Goal: Information Seeking & Learning: Check status

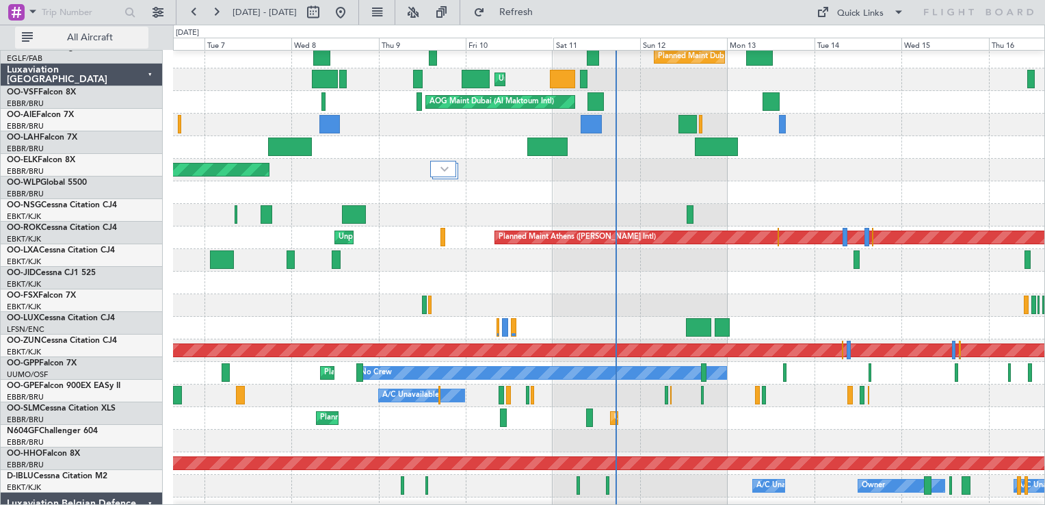
scroll to position [456, 0]
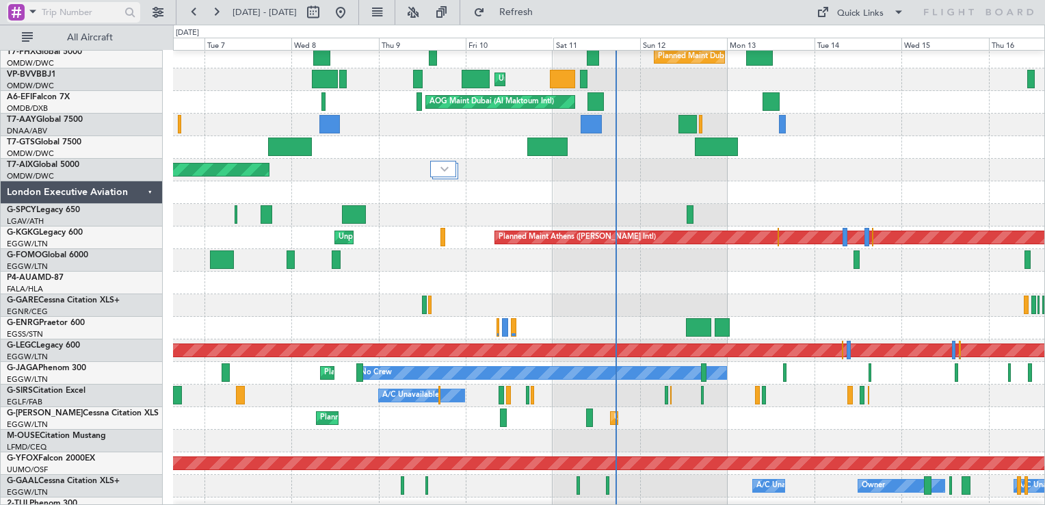
click at [16, 13] on div at bounding box center [16, 12] width 16 height 16
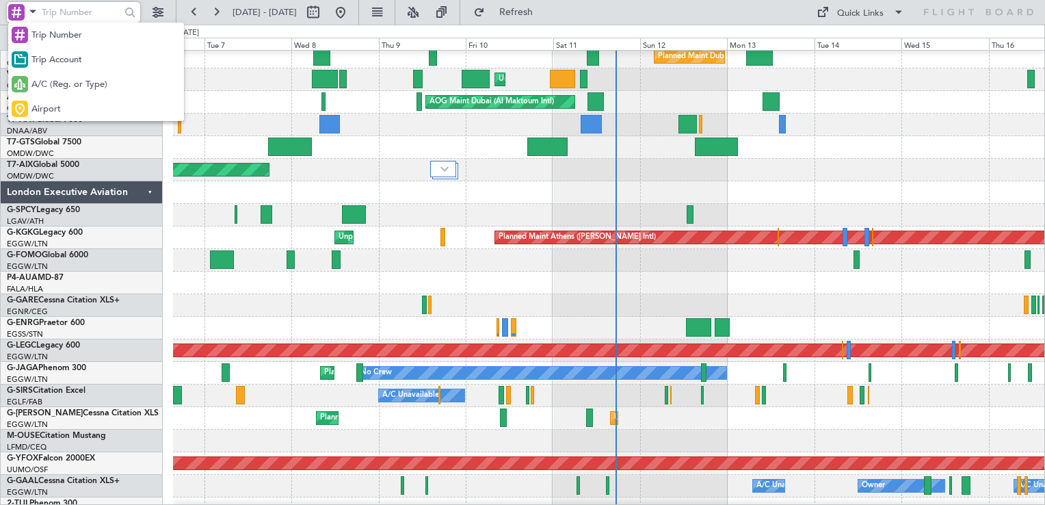
click at [66, 86] on span "A/C (Reg. or Type)" at bounding box center [69, 85] width 76 height 14
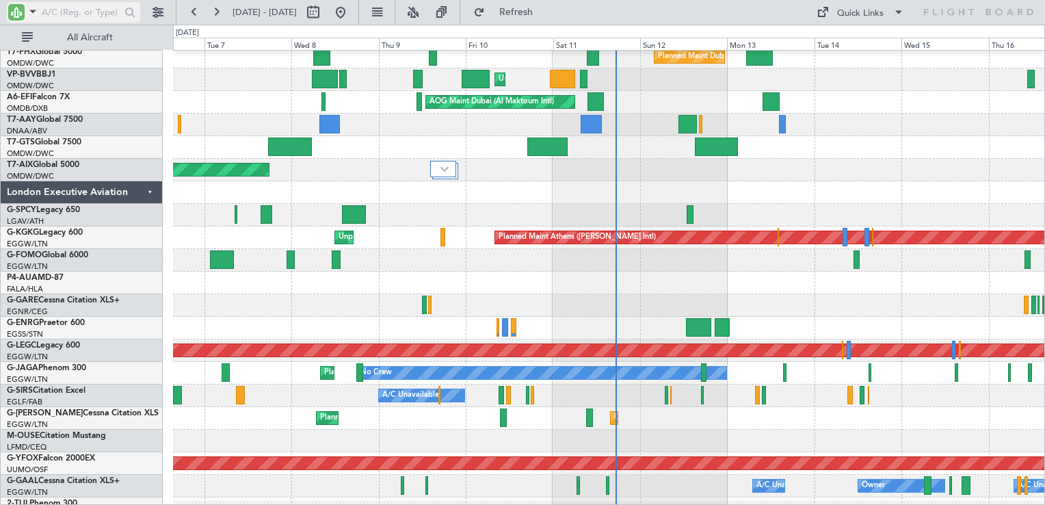
click at [93, 10] on input "text" at bounding box center [81, 12] width 79 height 21
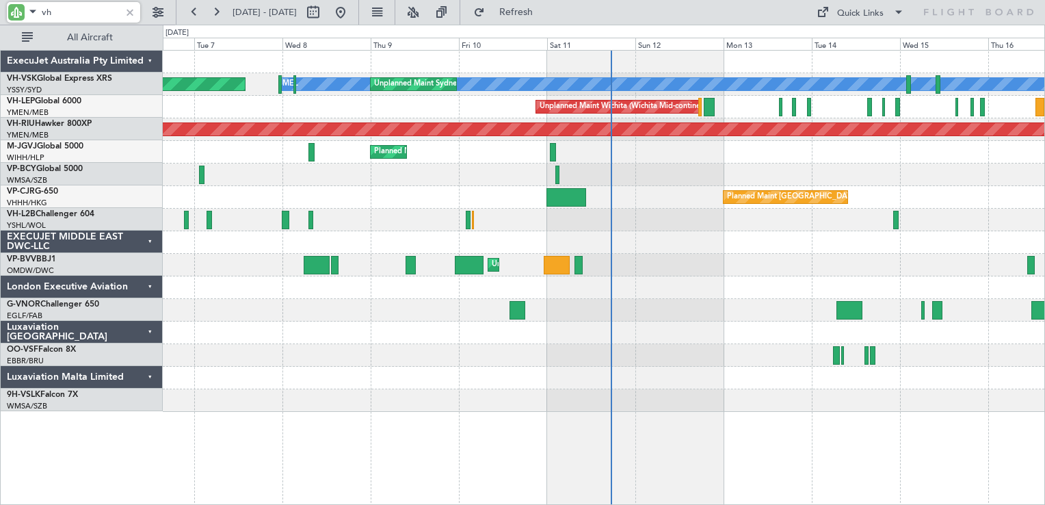
scroll to position [0, 0]
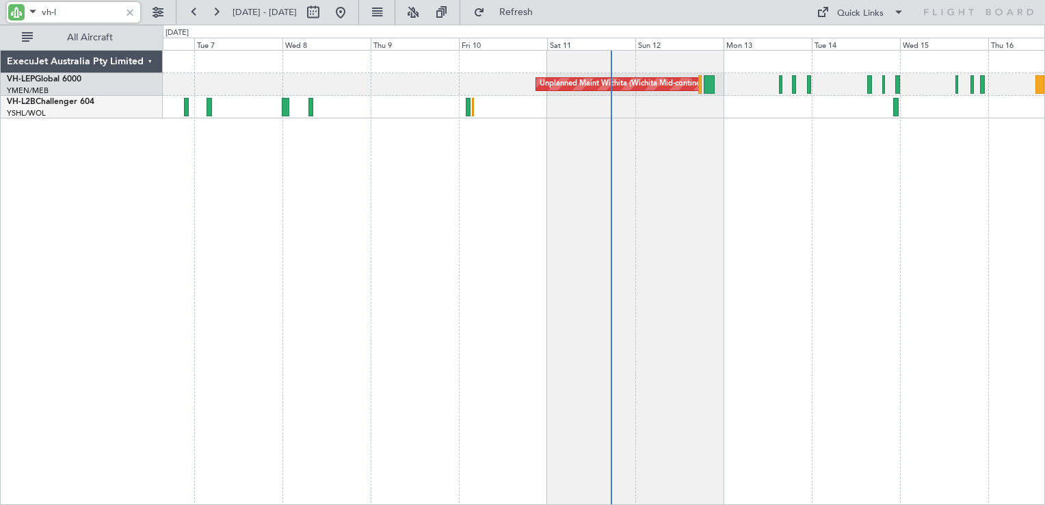
type input "vh-l"
click at [129, 12] on div at bounding box center [129, 12] width 15 height 15
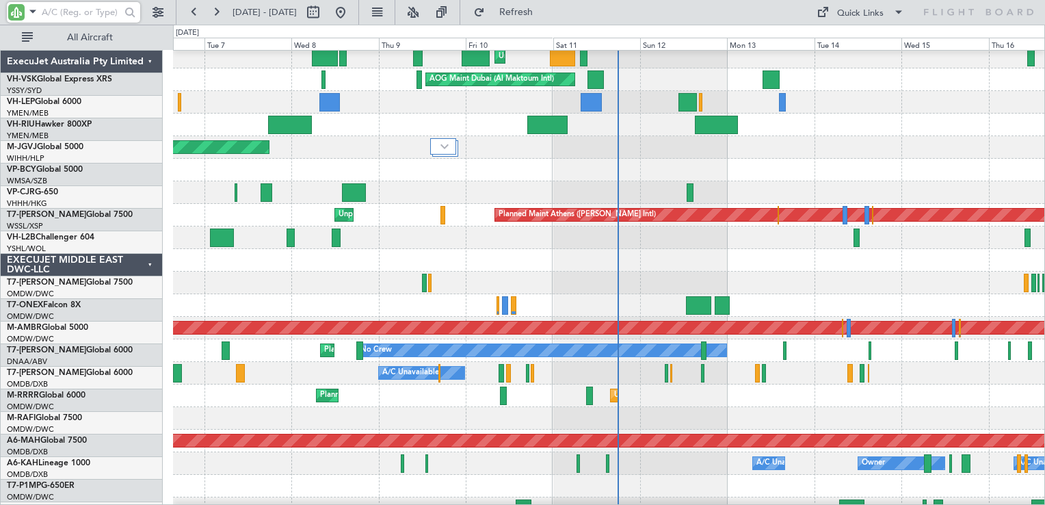
scroll to position [547, 0]
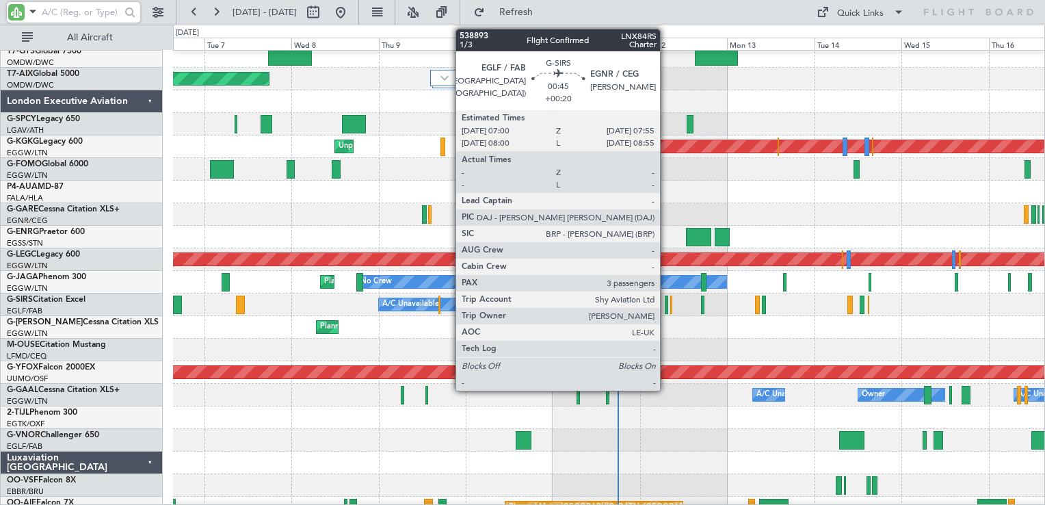
click at [665, 304] on div at bounding box center [666, 304] width 3 height 18
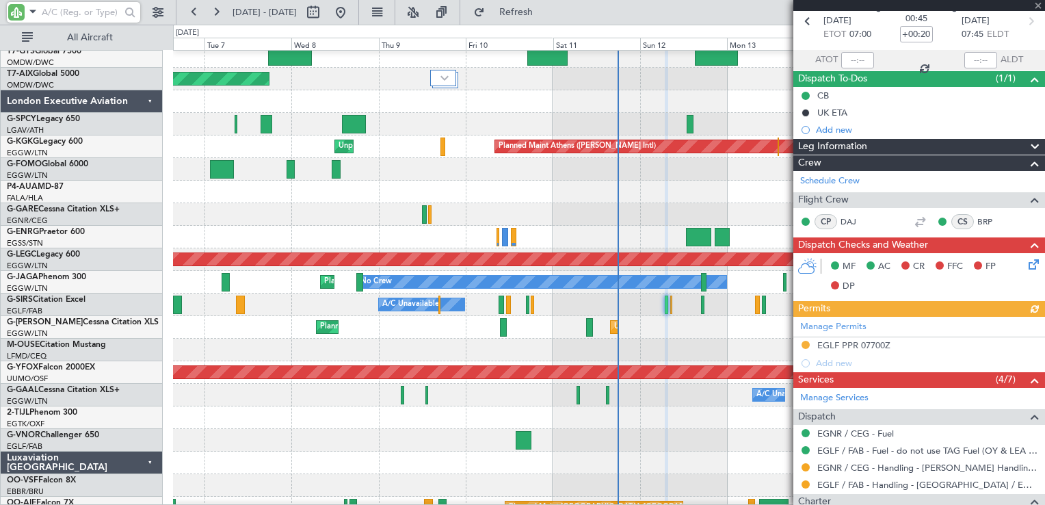
scroll to position [315, 0]
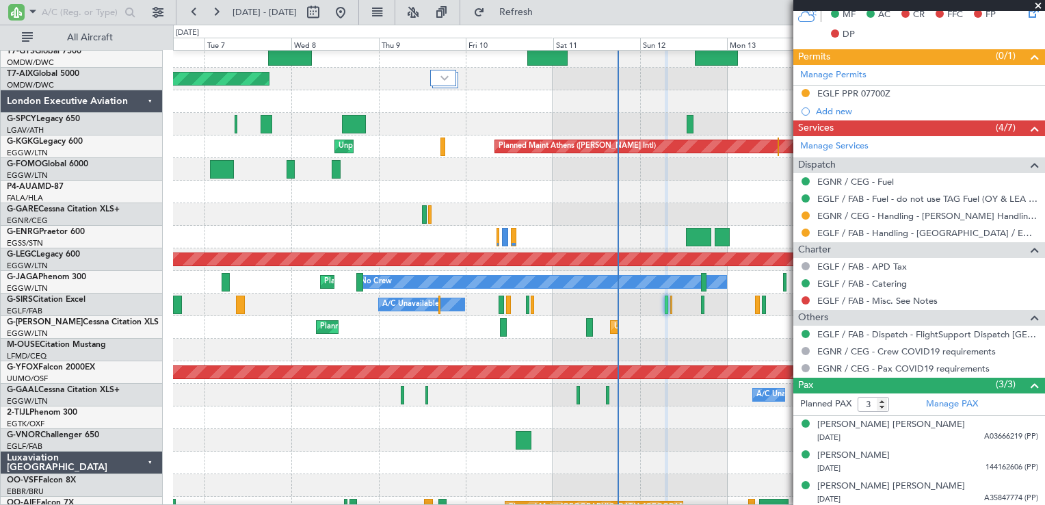
click at [1040, 8] on span at bounding box center [1038, 6] width 14 height 12
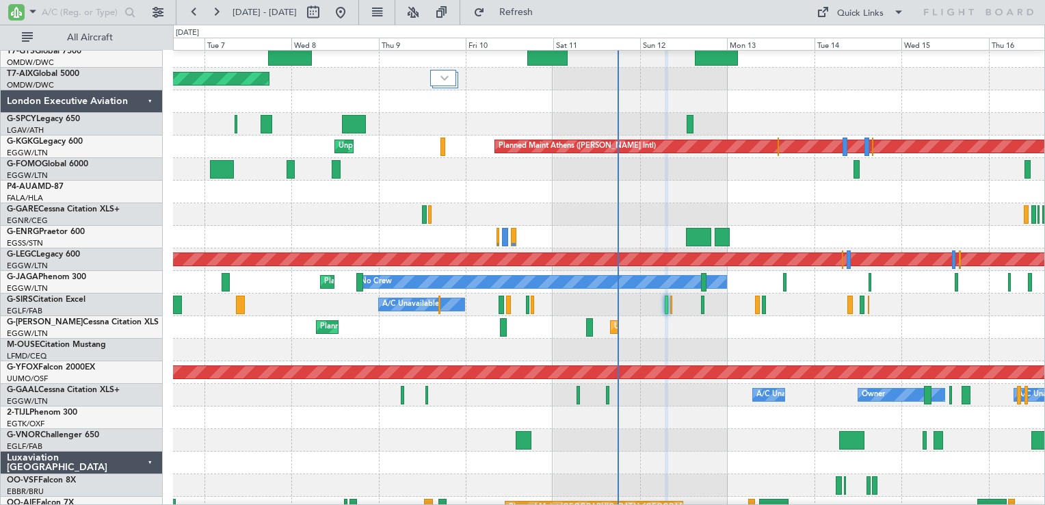
type input "0"
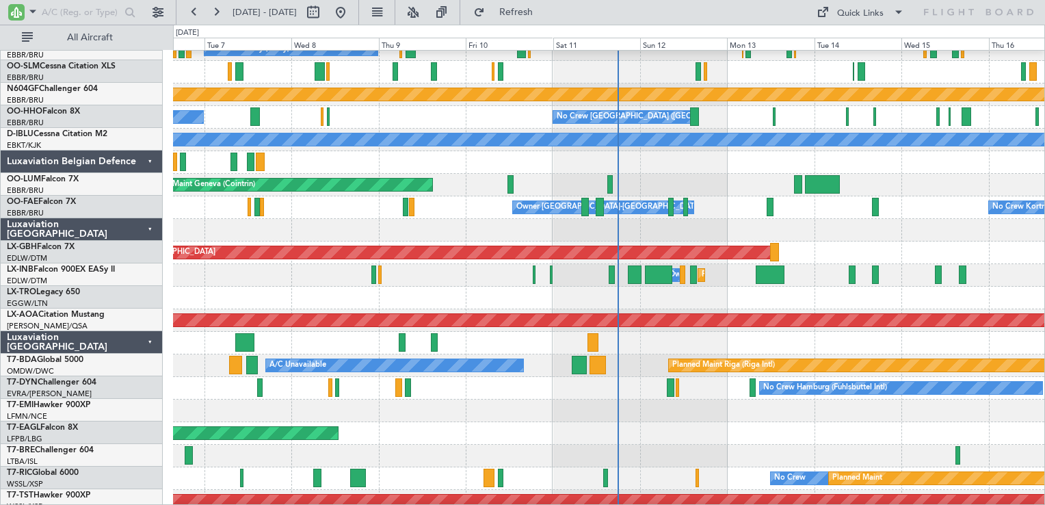
scroll to position [1209, 0]
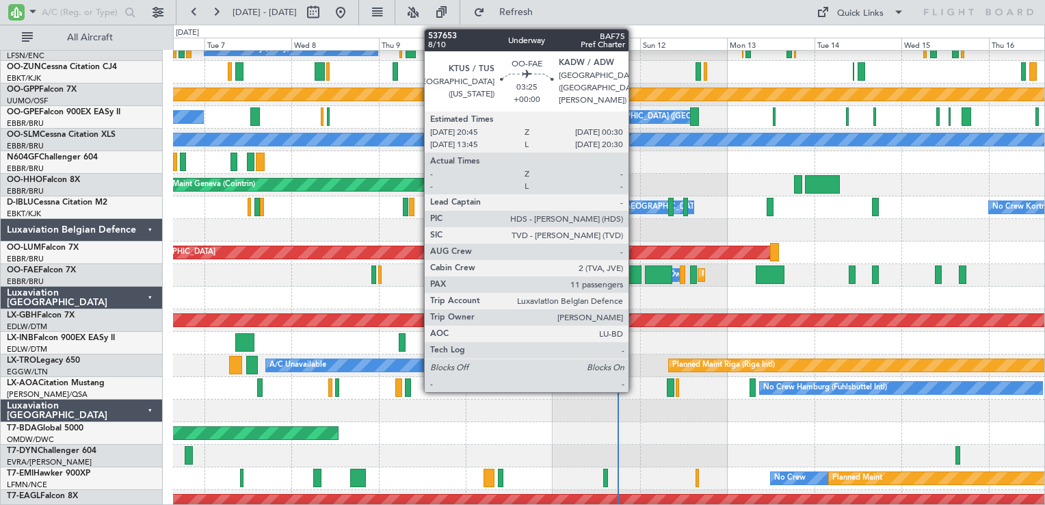
click at [635, 278] on div at bounding box center [635, 274] width 14 height 18
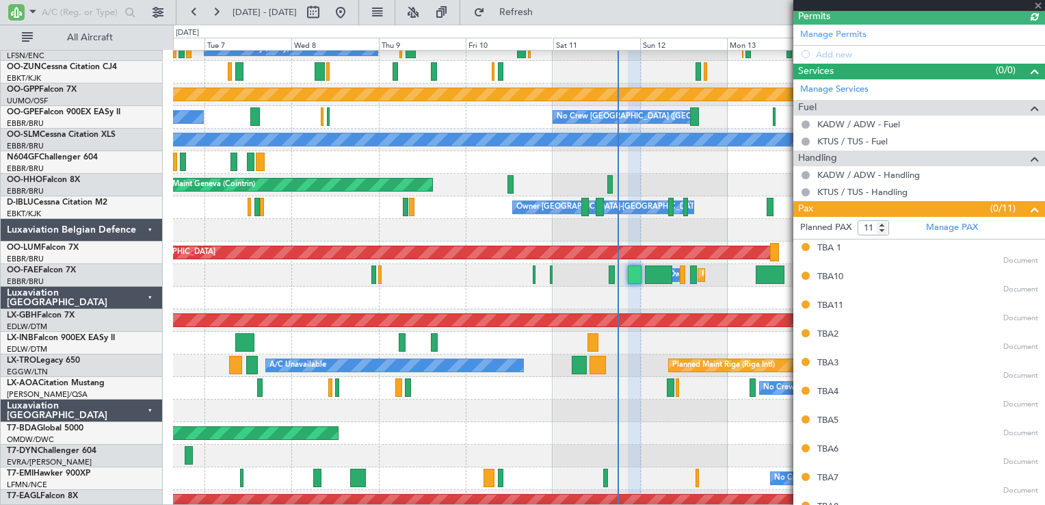
scroll to position [390, 0]
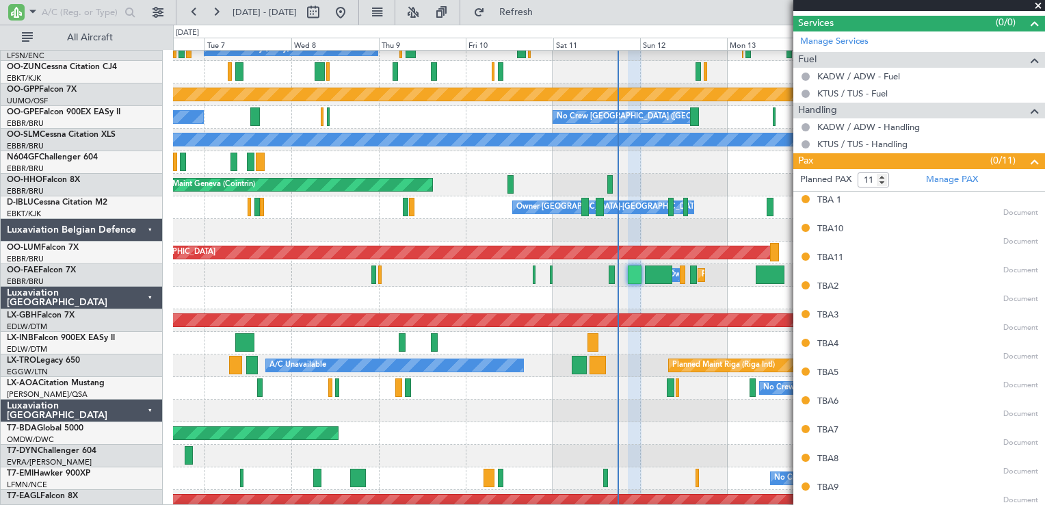
click at [1036, 4] on span at bounding box center [1038, 6] width 14 height 12
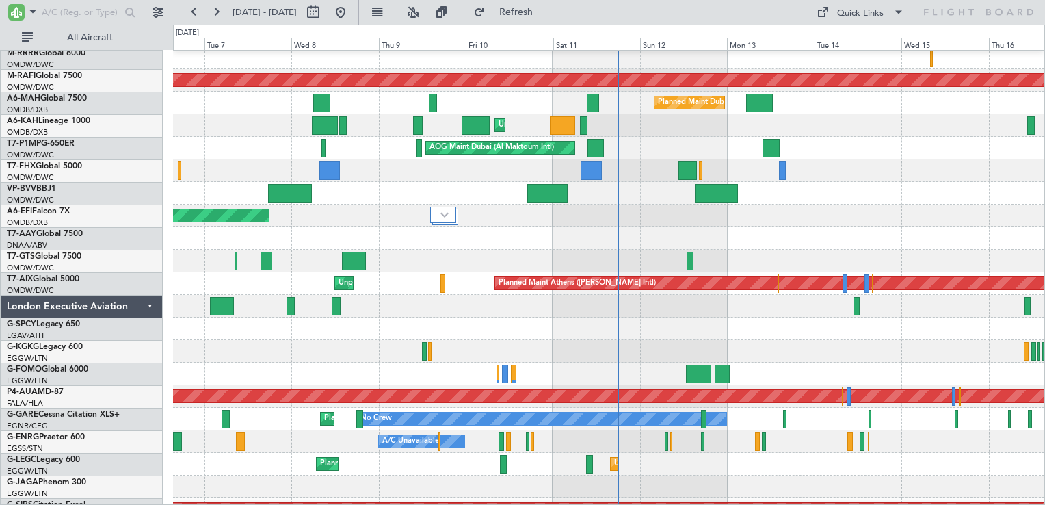
scroll to position [410, 0]
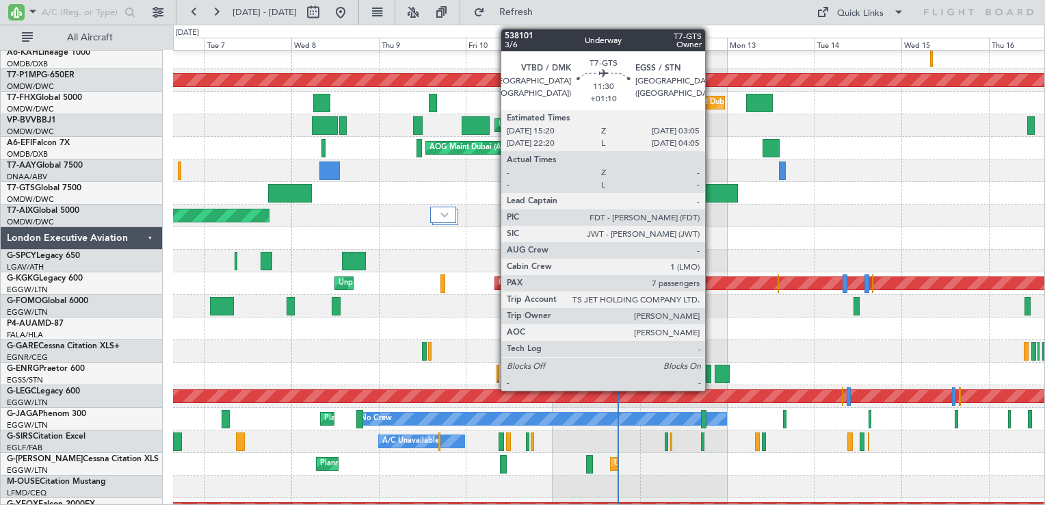
click at [711, 196] on div at bounding box center [716, 193] width 43 height 18
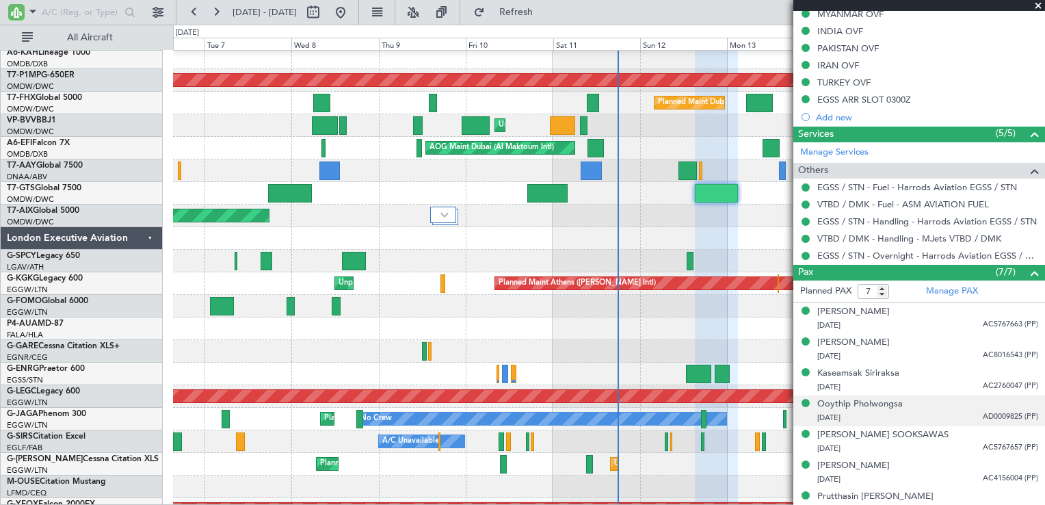
scroll to position [499, 0]
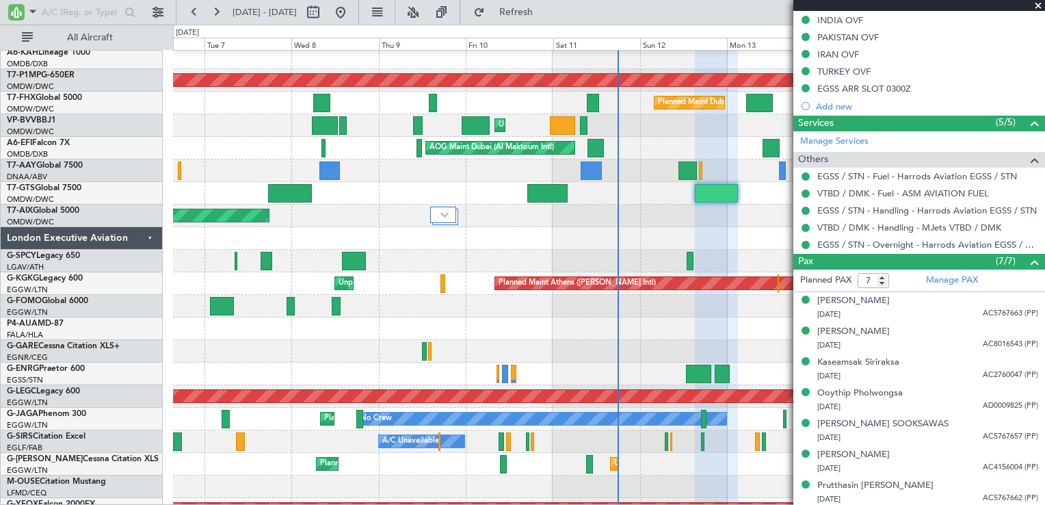
click at [1038, 7] on span at bounding box center [1038, 6] width 14 height 12
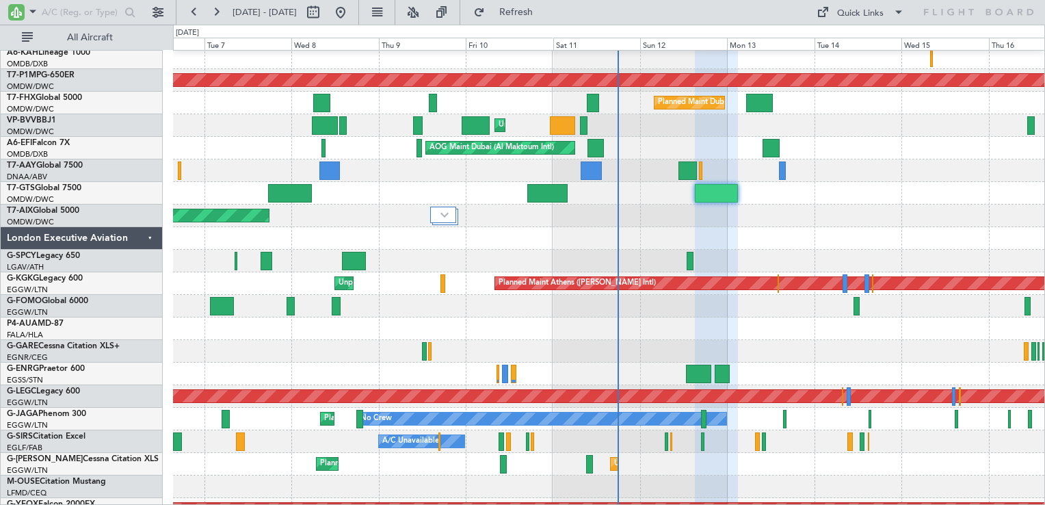
type input "0"
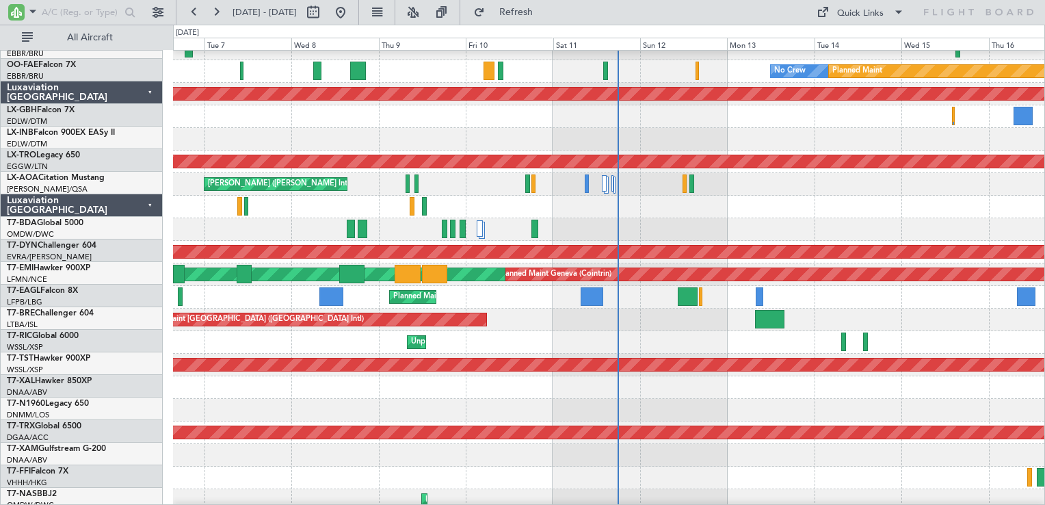
scroll to position [1619, 0]
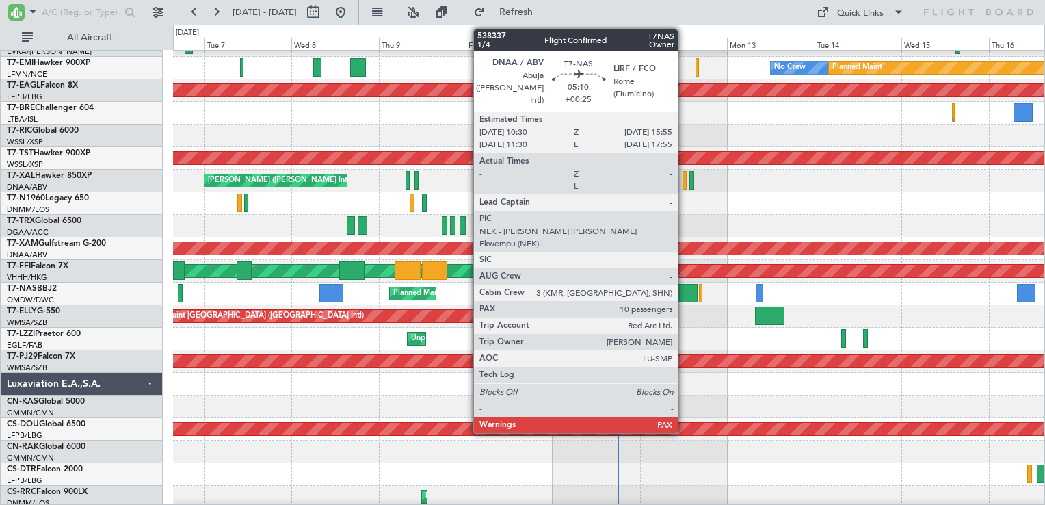
click at [684, 299] on div at bounding box center [688, 293] width 20 height 18
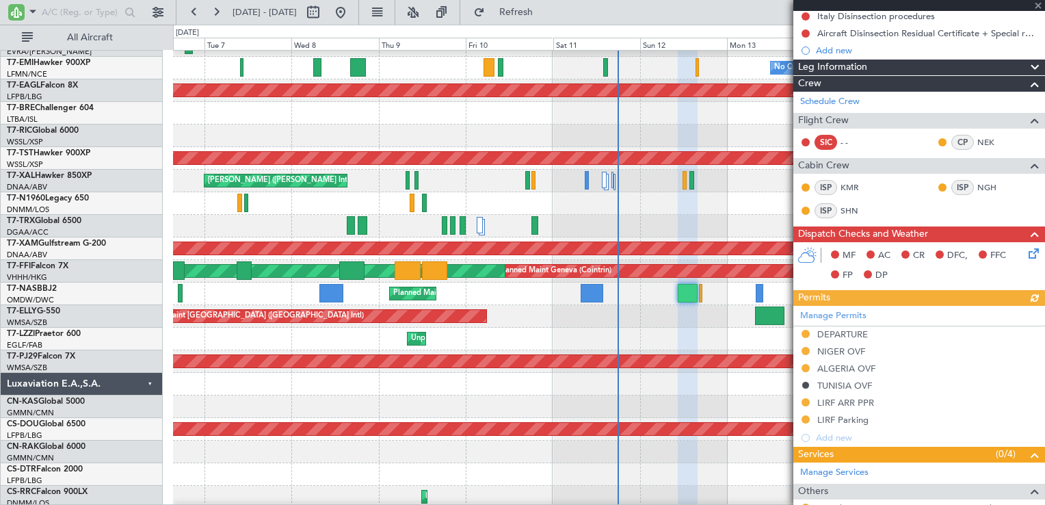
scroll to position [310, 0]
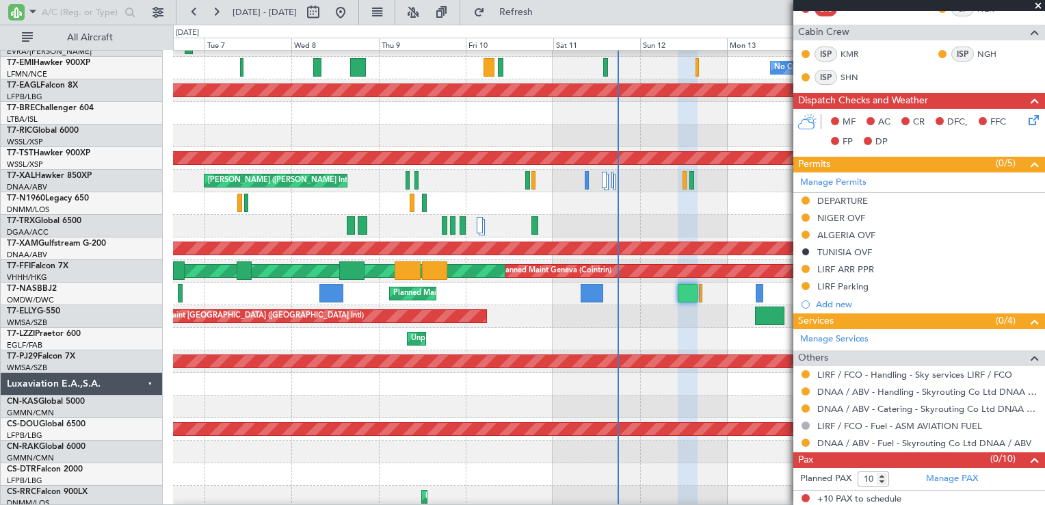
click at [1039, 7] on span at bounding box center [1038, 6] width 14 height 12
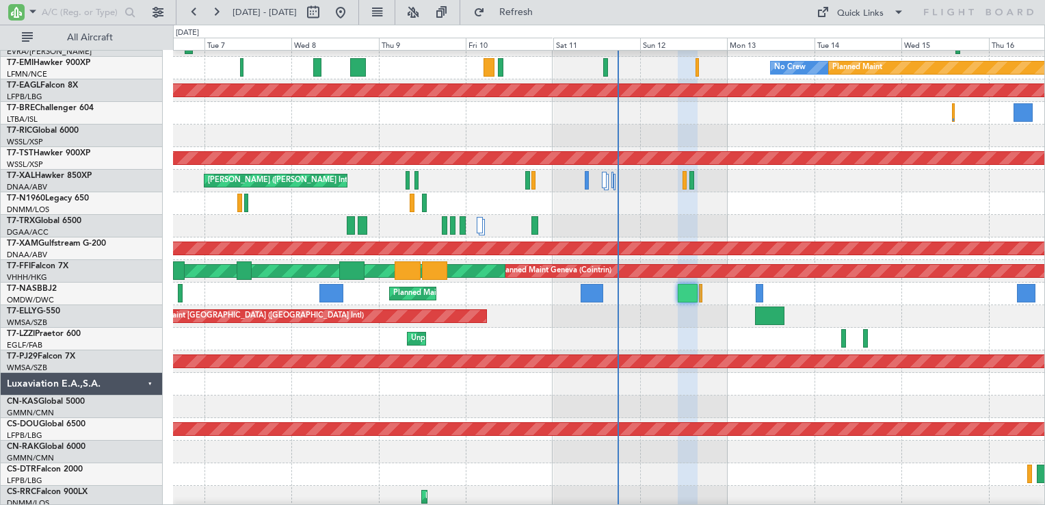
type input "0"
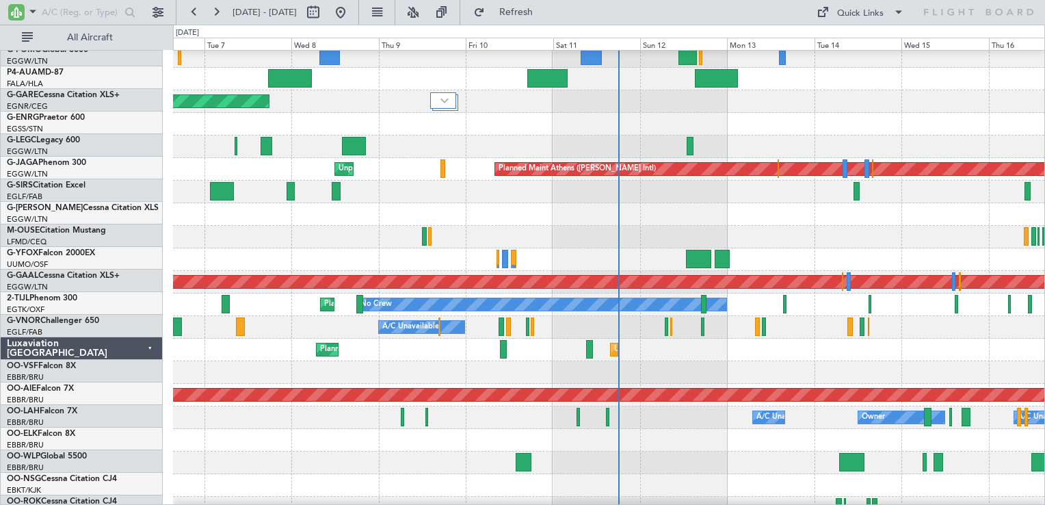
scroll to position [525, 0]
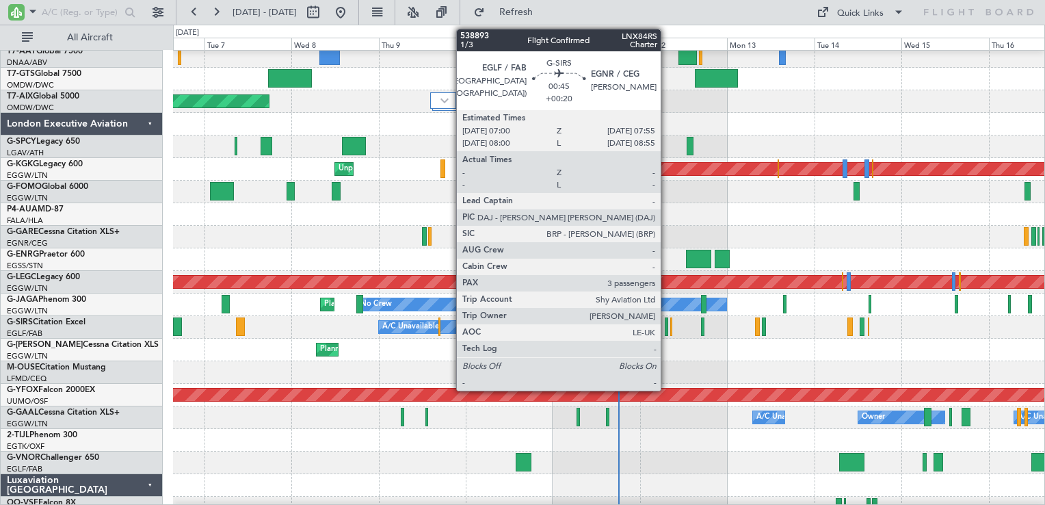
click at [667, 327] on div at bounding box center [666, 326] width 3 height 18
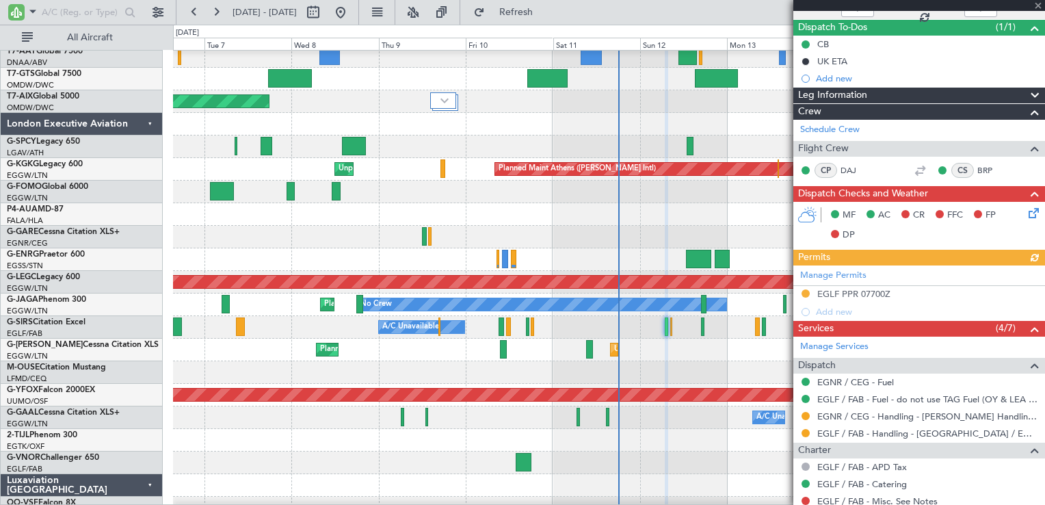
scroll to position [315, 0]
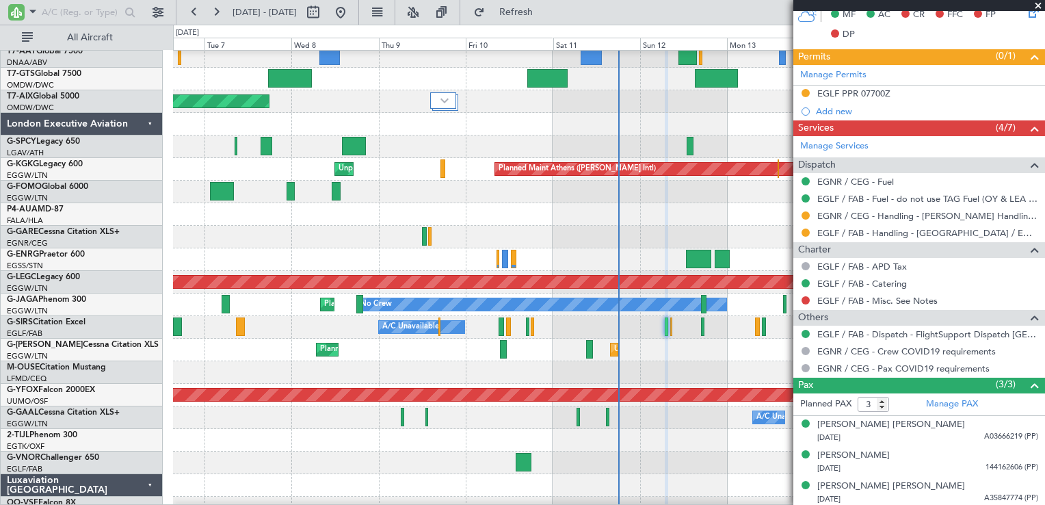
click at [1039, 5] on span at bounding box center [1038, 6] width 14 height 12
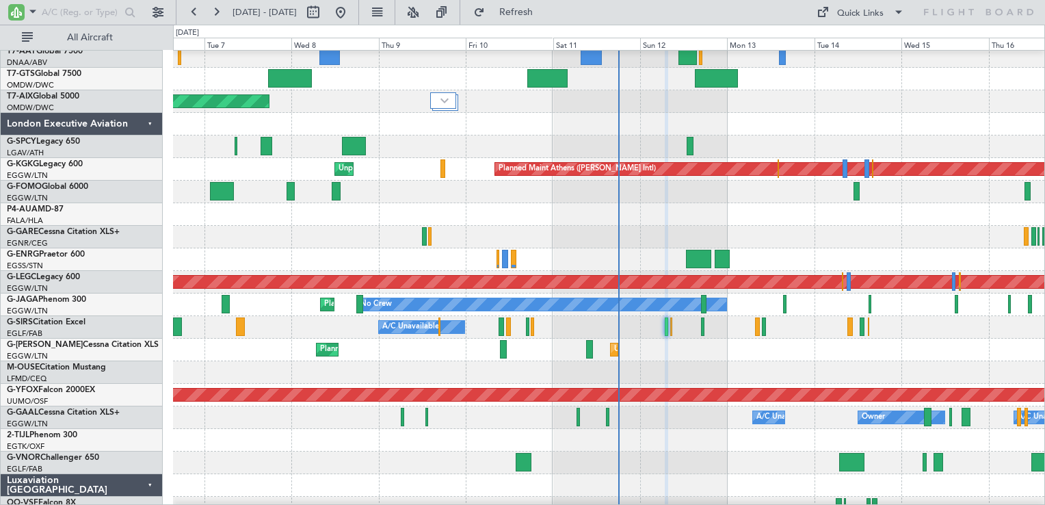
type input "0"
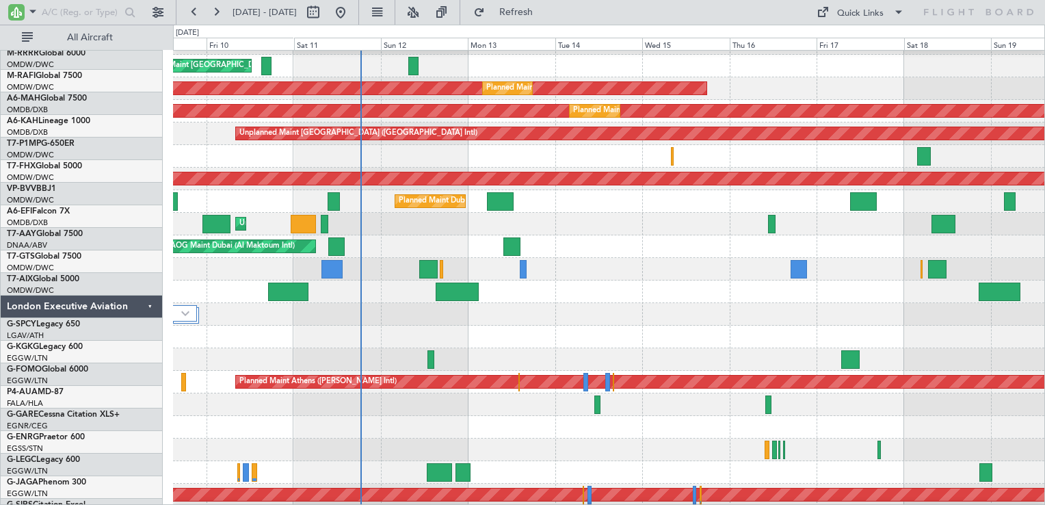
scroll to position [312, 0]
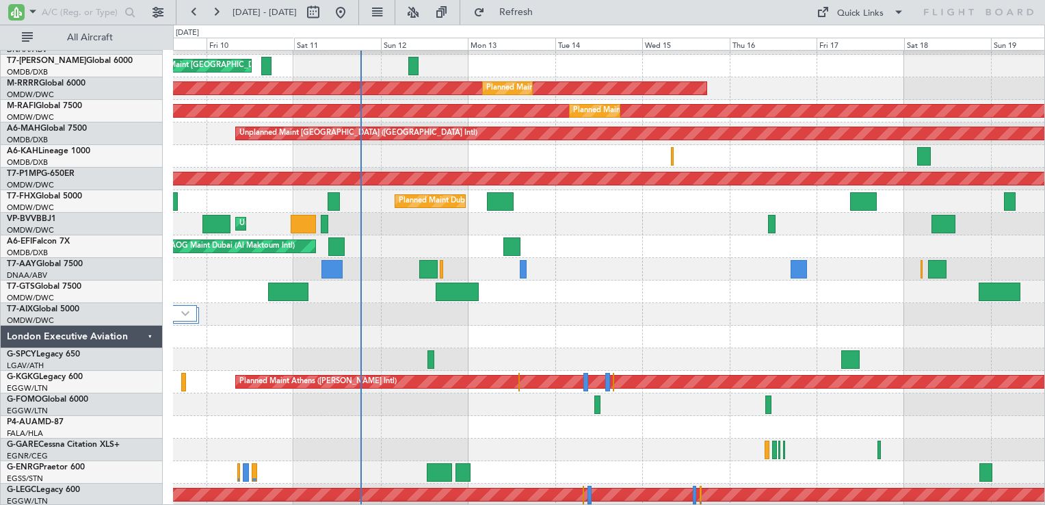
click at [613, 311] on div "Planned Maint Dubai (Al Maktoum Intl)" at bounding box center [608, 314] width 871 height 23
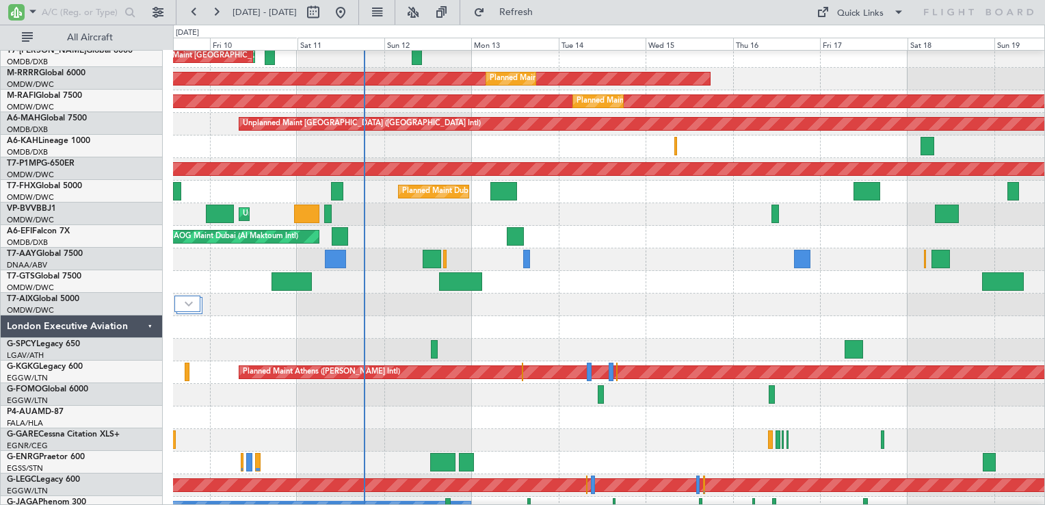
scroll to position [321, 0]
